Goal: Task Accomplishment & Management: Manage account settings

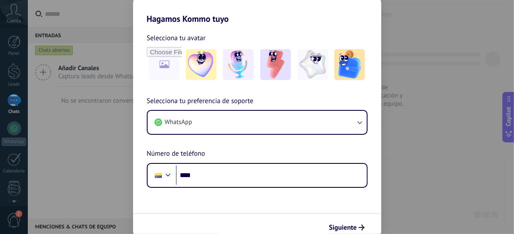
click at [276, 70] on img at bounding box center [275, 64] width 31 height 31
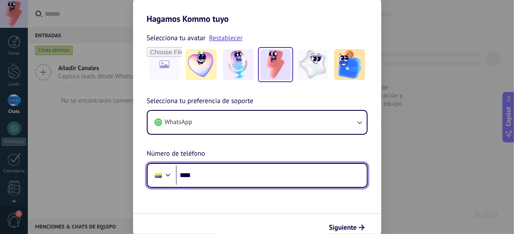
click at [208, 176] on input "****" at bounding box center [271, 176] width 191 height 20
type input "**********"
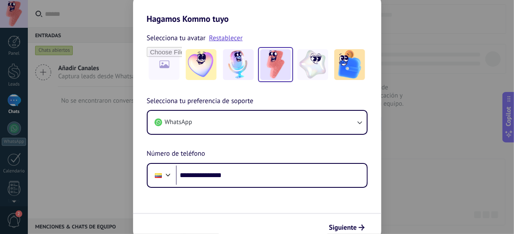
click at [342, 226] on span "Siguiente" at bounding box center [343, 228] width 28 height 6
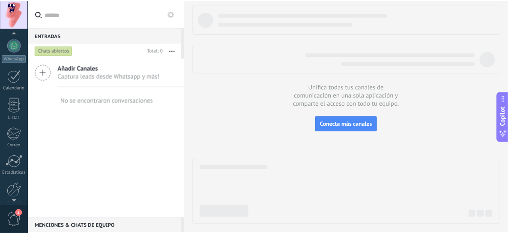
scroll to position [91, 0]
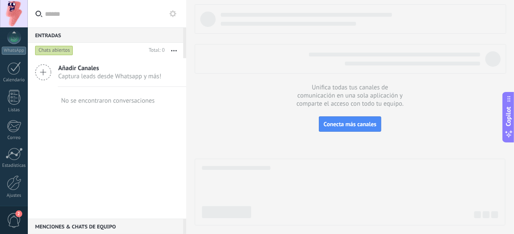
click at [16, 181] on div at bounding box center [14, 183] width 15 height 15
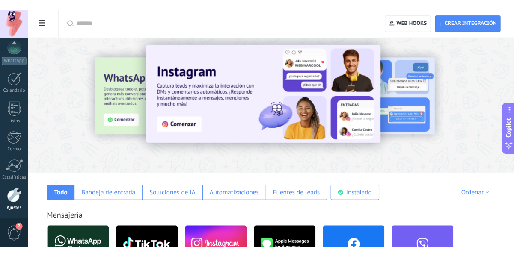
scroll to position [128, 0]
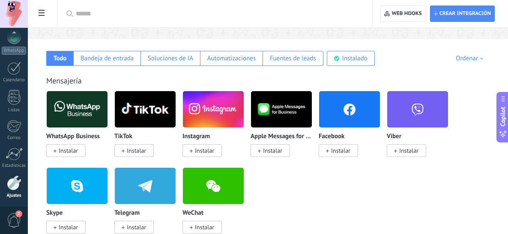
click at [337, 152] on span "Instalar" at bounding box center [340, 151] width 19 height 8
click at [335, 153] on span "Instalar" at bounding box center [340, 151] width 19 height 8
click at [346, 119] on img at bounding box center [349, 110] width 61 height 42
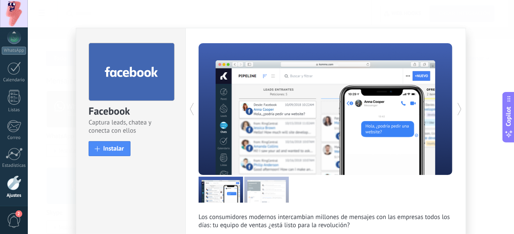
click at [488, 59] on div "Facebook Captura leads, chatea y conecta con ellos install Instalar Los consumi…" at bounding box center [271, 117] width 486 height 234
click at [112, 149] on span "Instalar" at bounding box center [113, 149] width 21 height 6
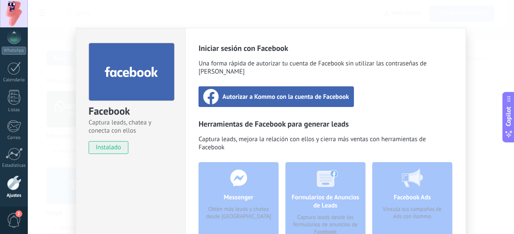
click at [249, 92] on span "Autorizar a Kommo con la cuenta de Facebook" at bounding box center [286, 96] width 127 height 9
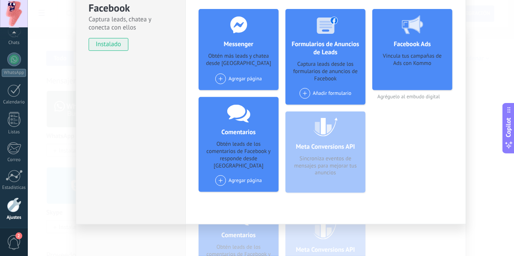
scroll to position [0, 0]
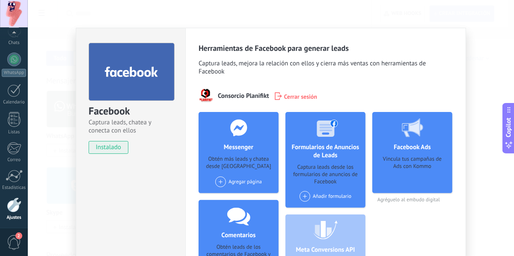
click at [219, 184] on span at bounding box center [220, 182] width 11 height 11
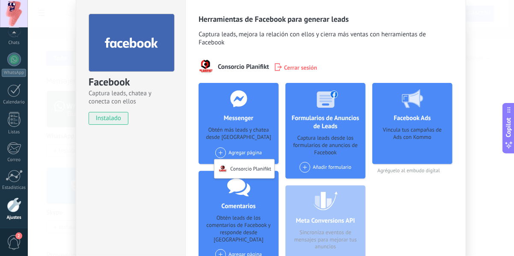
scroll to position [43, 0]
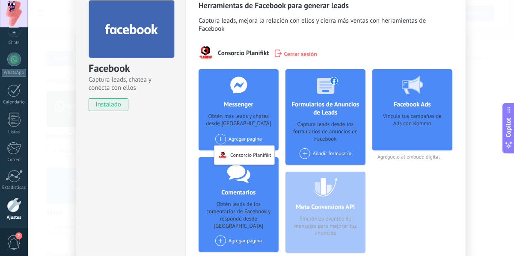
click at [229, 152] on div "Consorcio Planifikt" at bounding box center [244, 155] width 60 height 19
click at [220, 236] on span at bounding box center [220, 241] width 11 height 11
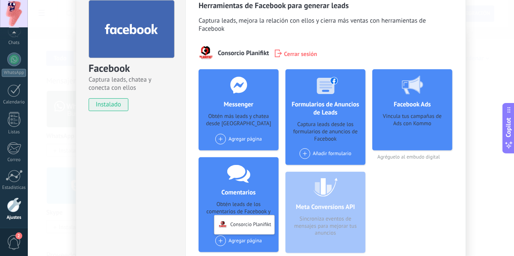
click at [230, 220] on div "Consorcio Planifikt" at bounding box center [244, 225] width 60 height 19
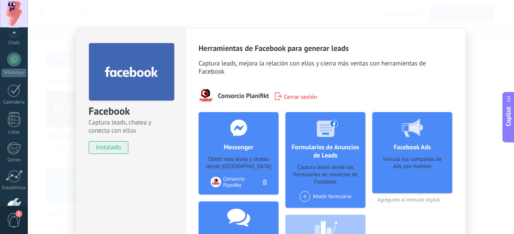
scroll to position [91, 0]
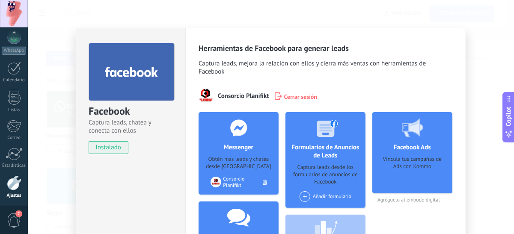
click at [16, 182] on div at bounding box center [14, 183] width 15 height 15
click at [12, 190] on div at bounding box center [14, 183] width 15 height 15
click at [12, 182] on div at bounding box center [14, 183] width 15 height 15
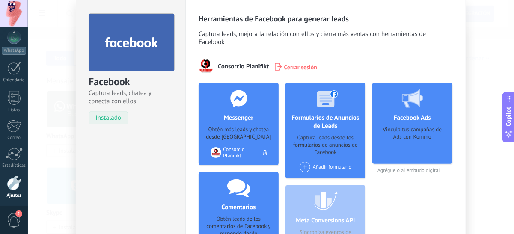
scroll to position [43, 0]
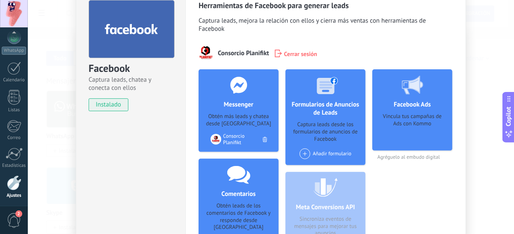
click at [17, 184] on div at bounding box center [14, 183] width 15 height 15
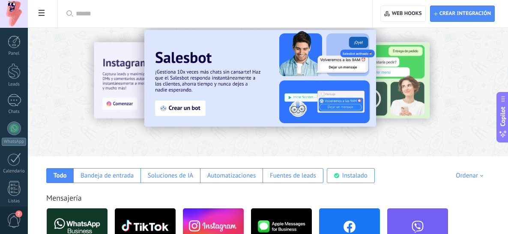
scroll to position [43, 0]
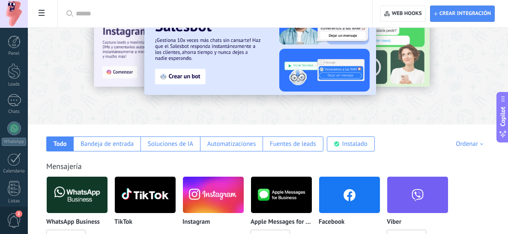
click at [360, 148] on div "Instalado" at bounding box center [354, 144] width 25 height 8
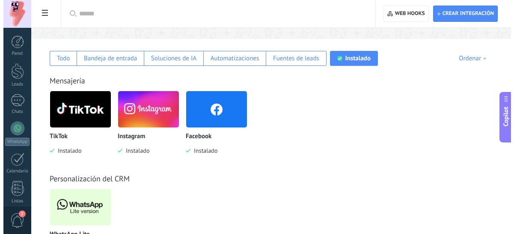
scroll to position [170, 0]
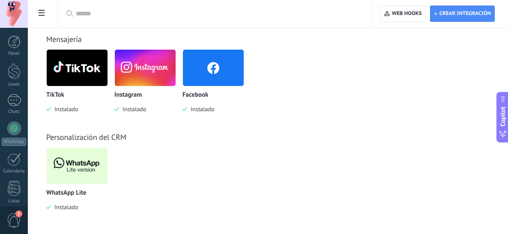
click at [84, 158] on img at bounding box center [77, 166] width 61 height 42
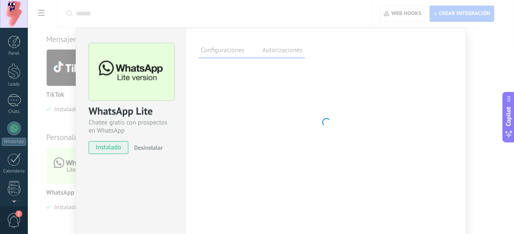
scroll to position [91, 0]
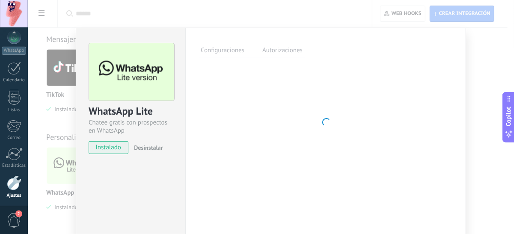
click at [98, 147] on span "instalado" at bounding box center [108, 147] width 39 height 13
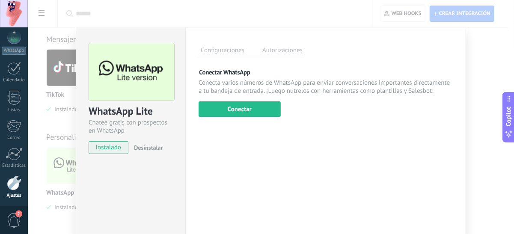
click at [250, 104] on button "Conectar" at bounding box center [240, 108] width 82 height 15
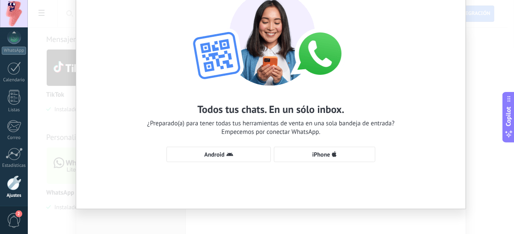
scroll to position [61, 0]
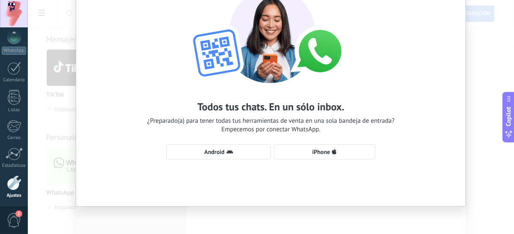
click at [246, 154] on span "Android" at bounding box center [218, 152] width 95 height 7
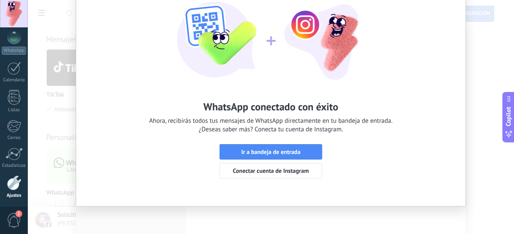
scroll to position [0, 0]
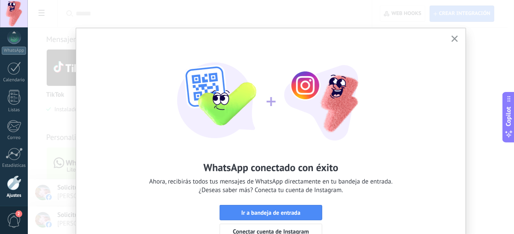
click at [453, 37] on icon "button" at bounding box center [455, 39] width 6 height 6
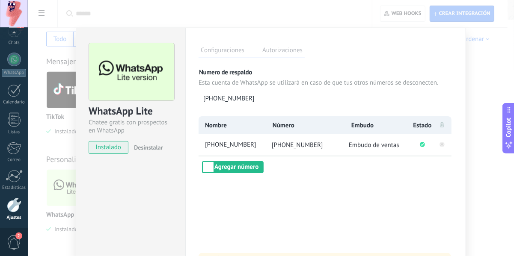
click at [495, 69] on div "WhatsApp Lite Chatee gratis con prospectos en WhatsApp instalado Desinstalar Co…" at bounding box center [271, 128] width 486 height 256
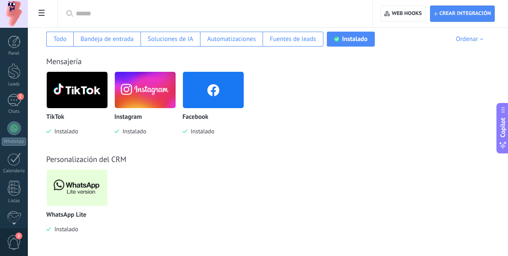
click at [18, 73] on div at bounding box center [14, 71] width 13 height 16
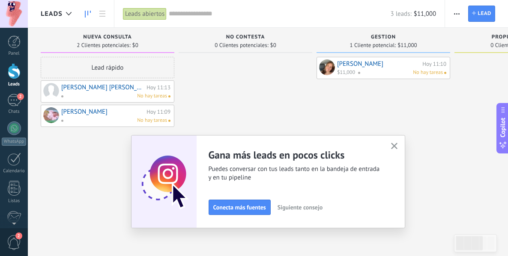
click at [397, 143] on icon "button" at bounding box center [394, 146] width 6 height 6
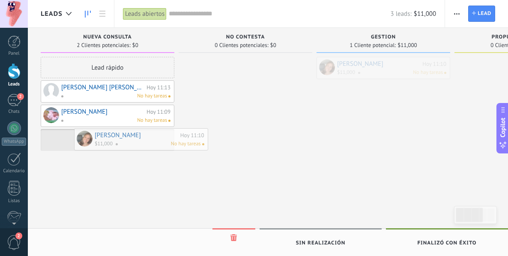
drag, startPoint x: 358, startPoint y: 68, endPoint x: 102, endPoint y: 139, distance: 265.4
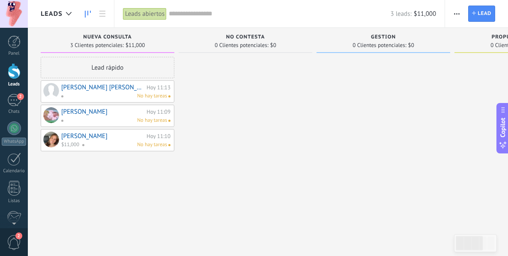
click at [163, 139] on div "[PERSON_NAME] [PERSON_NAME] 11:10" at bounding box center [115, 136] width 109 height 7
drag, startPoint x: 161, startPoint y: 139, endPoint x: 115, endPoint y: 139, distance: 46.2
click at [115, 139] on div "[PERSON_NAME] [PERSON_NAME] 11:10 $11,000 No hay tareas" at bounding box center [115, 140] width 109 height 17
click at [81, 137] on link "[PERSON_NAME]" at bounding box center [102, 136] width 83 height 7
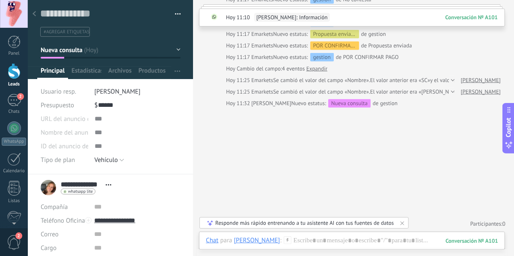
click at [177, 13] on button "button" at bounding box center [175, 14] width 12 height 13
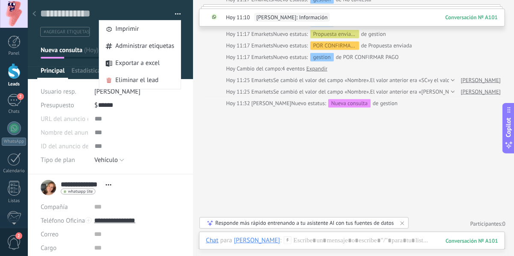
click at [138, 80] on span "Eliminar el lead" at bounding box center [137, 80] width 43 height 17
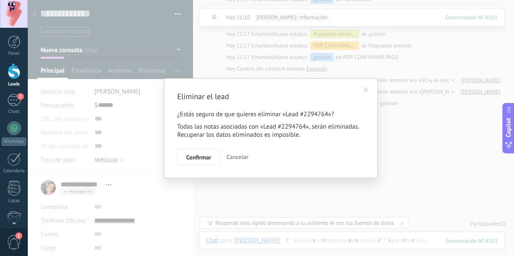
click at [206, 159] on span "Confirmar" at bounding box center [198, 158] width 25 height 6
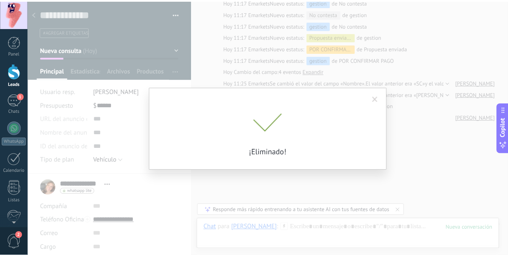
scroll to position [295, 0]
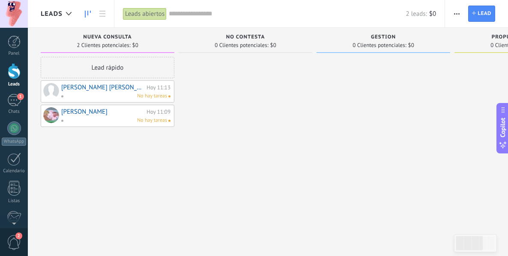
click at [208, 113] on div at bounding box center [246, 129] width 134 height 145
click at [0, 0] on span "Automatiza" at bounding box center [0, 0] width 0 height 0
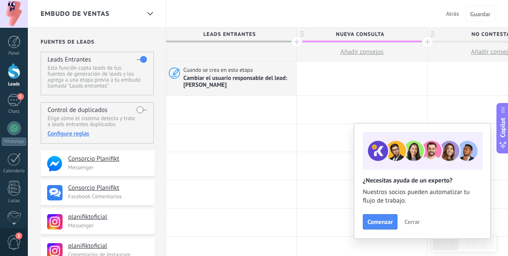
click at [241, 32] on span "Leads Entrantes" at bounding box center [229, 34] width 126 height 13
click at [453, 12] on span "Atrás" at bounding box center [452, 14] width 13 height 8
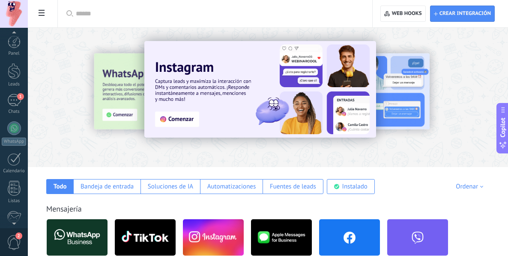
click at [17, 80] on link "Leads" at bounding box center [14, 75] width 28 height 24
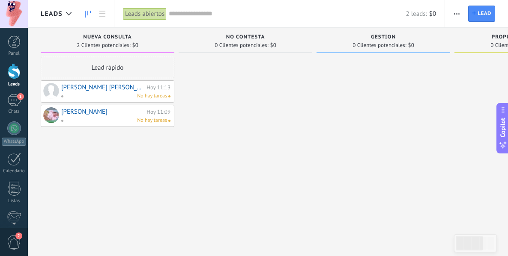
click at [374, 37] on span "gestion" at bounding box center [383, 37] width 25 height 6
click at [249, 36] on span "No contesta" at bounding box center [245, 37] width 39 height 6
click at [244, 95] on div at bounding box center [246, 129] width 134 height 145
click at [450, 11] on button "button" at bounding box center [456, 14] width 12 height 16
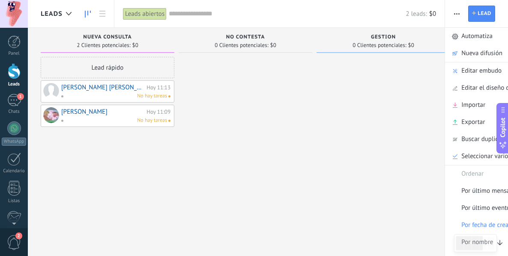
click at [461, 62] on span "Editar embudo" at bounding box center [481, 70] width 40 height 17
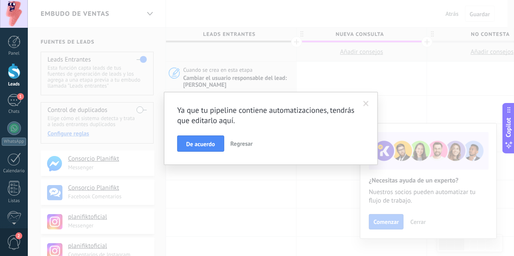
click at [365, 102] on span at bounding box center [366, 104] width 6 height 6
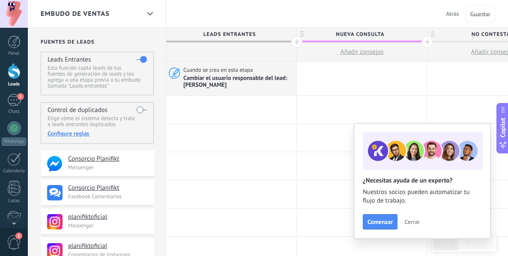
click at [276, 8] on div "Embudo de ventas Atrás Cancelar Guardar" at bounding box center [268, 14] width 480 height 28
click at [8, 74] on div at bounding box center [14, 71] width 13 height 16
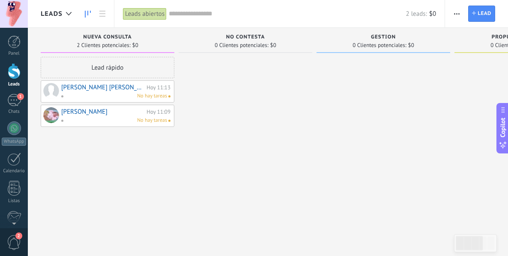
click at [87, 88] on link "[PERSON_NAME] [PERSON_NAME]" at bounding box center [102, 87] width 83 height 7
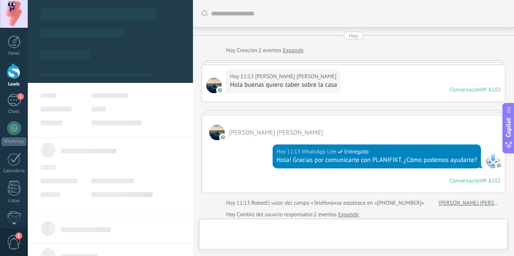
type textarea "**********"
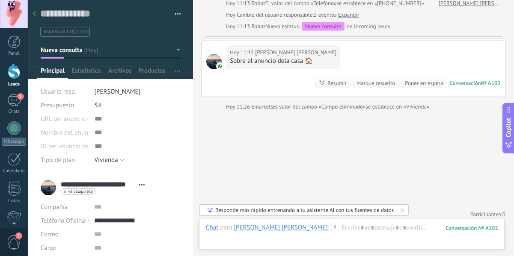
scroll to position [202, 0]
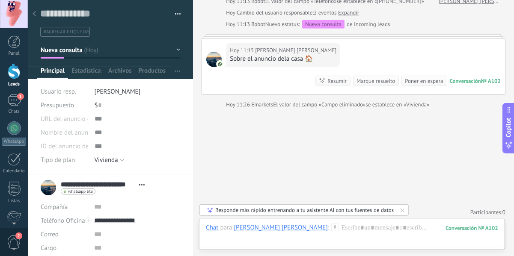
click at [331, 226] on icon at bounding box center [335, 228] width 8 height 8
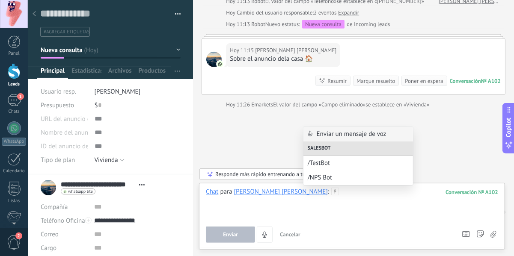
click at [354, 207] on div at bounding box center [352, 204] width 292 height 33
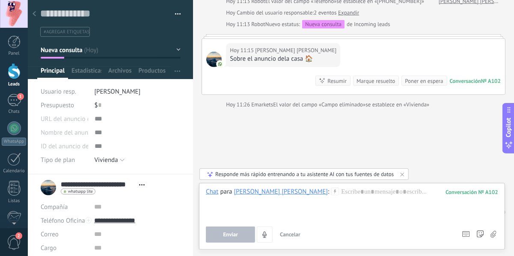
click at [292, 177] on div "Responde más rápido entrenando a tu asistente AI con tus fuentes de datos" at bounding box center [304, 174] width 179 height 7
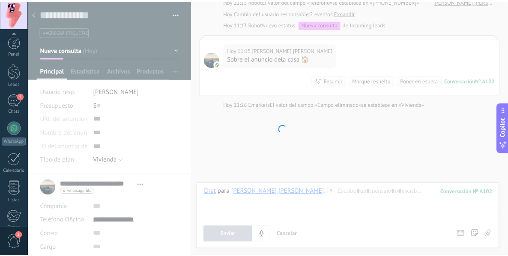
scroll to position [69, 0]
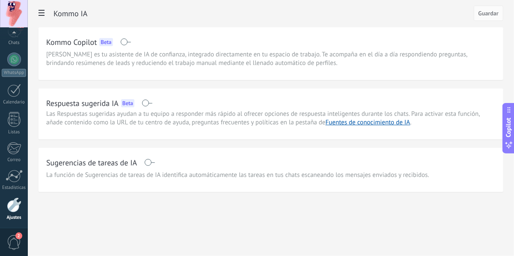
click at [36, 12] on span at bounding box center [41, 14] width 15 height 17
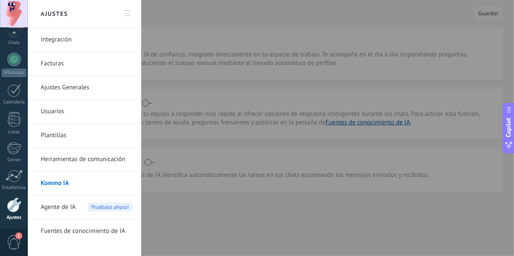
click at [75, 131] on link "Plantillas" at bounding box center [87, 136] width 92 height 24
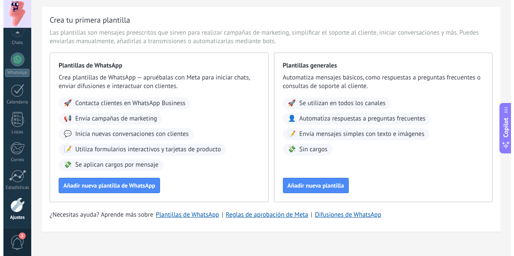
scroll to position [32, 0]
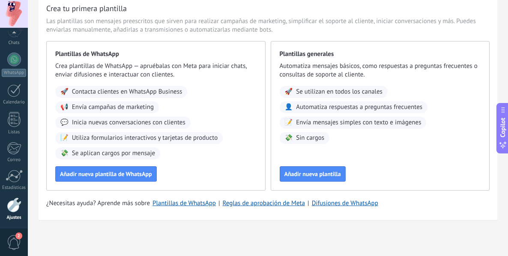
click at [315, 172] on span "Añadir nueva plantilla" at bounding box center [312, 174] width 57 height 6
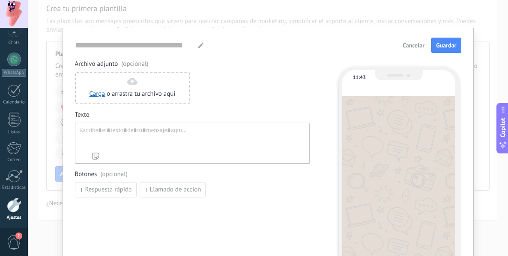
type input "**********"
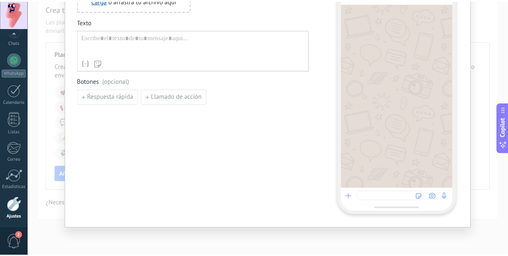
scroll to position [0, 0]
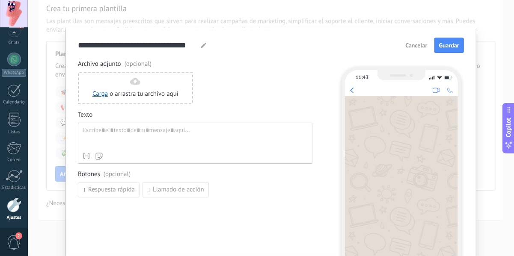
click at [420, 45] on span "Cancelar" at bounding box center [417, 45] width 22 height 6
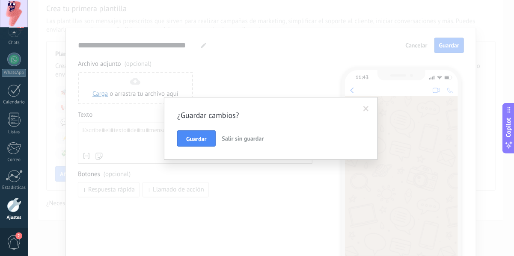
click at [235, 138] on span "Salir sin guardar" at bounding box center [243, 139] width 42 height 8
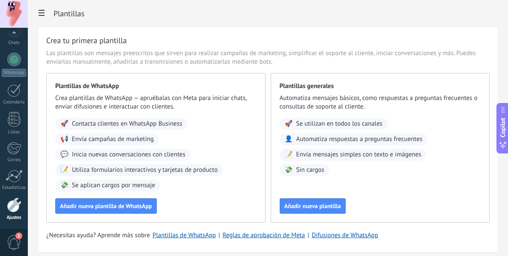
click at [44, 15] on icon at bounding box center [42, 13] width 6 height 6
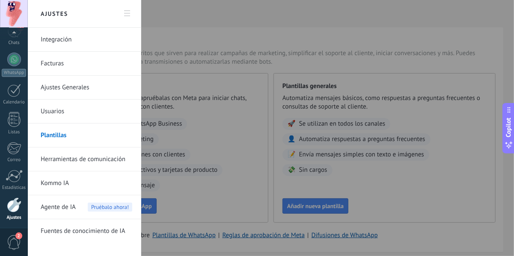
click at [61, 91] on link "Ajustes Generales" at bounding box center [87, 88] width 92 height 24
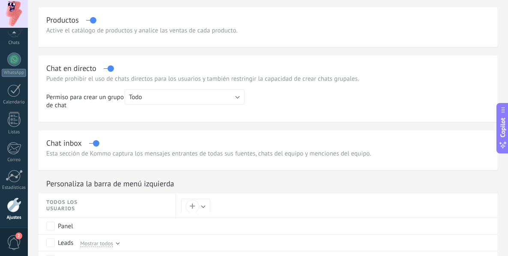
scroll to position [257, 0]
click at [207, 98] on button "Todo" at bounding box center [185, 96] width 120 height 15
click at [208, 97] on span "Todo" at bounding box center [180, 96] width 122 height 8
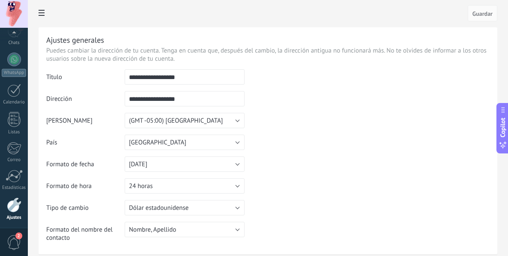
scroll to position [0, 0]
click at [38, 17] on span at bounding box center [41, 14] width 15 height 17
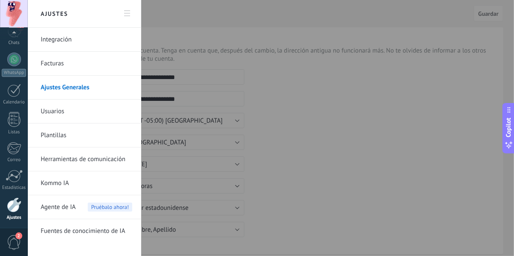
click at [77, 157] on link "Herramientas de comunicación" at bounding box center [87, 160] width 92 height 24
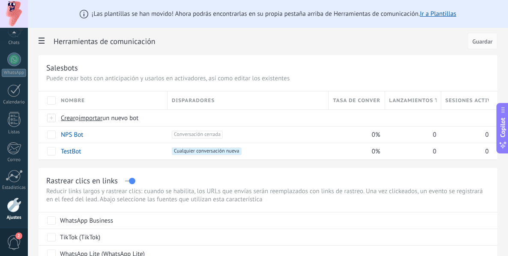
click at [39, 39] on use at bounding box center [42, 41] width 6 height 6
